Goal: Obtain resource: Obtain resource

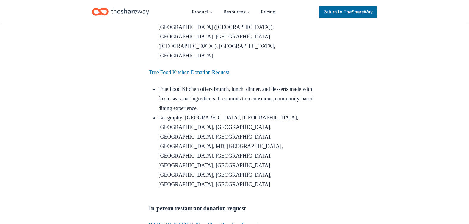
scroll to position [1039, 0]
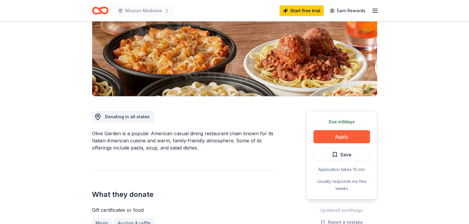
scroll to position [105, 0]
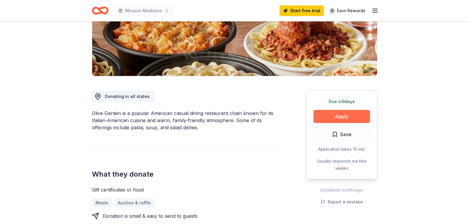
click at [324, 115] on button "Apply" at bounding box center [341, 116] width 57 height 13
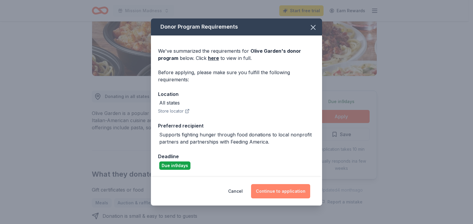
click at [270, 189] on button "Continue to application" at bounding box center [280, 191] width 59 height 14
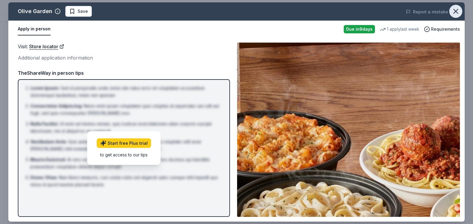
click at [454, 10] on icon "button" at bounding box center [456, 11] width 8 height 8
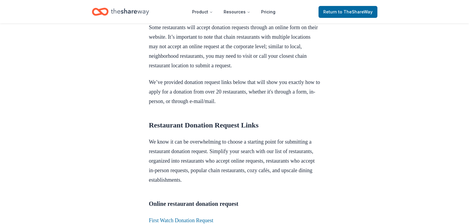
scroll to position [352, 0]
